Goal: Information Seeking & Learning: Learn about a topic

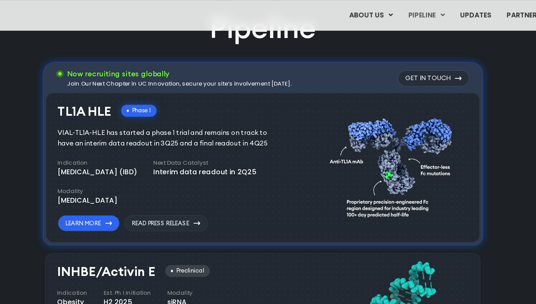
scroll to position [422, 0]
